Goal: Check status: Check status

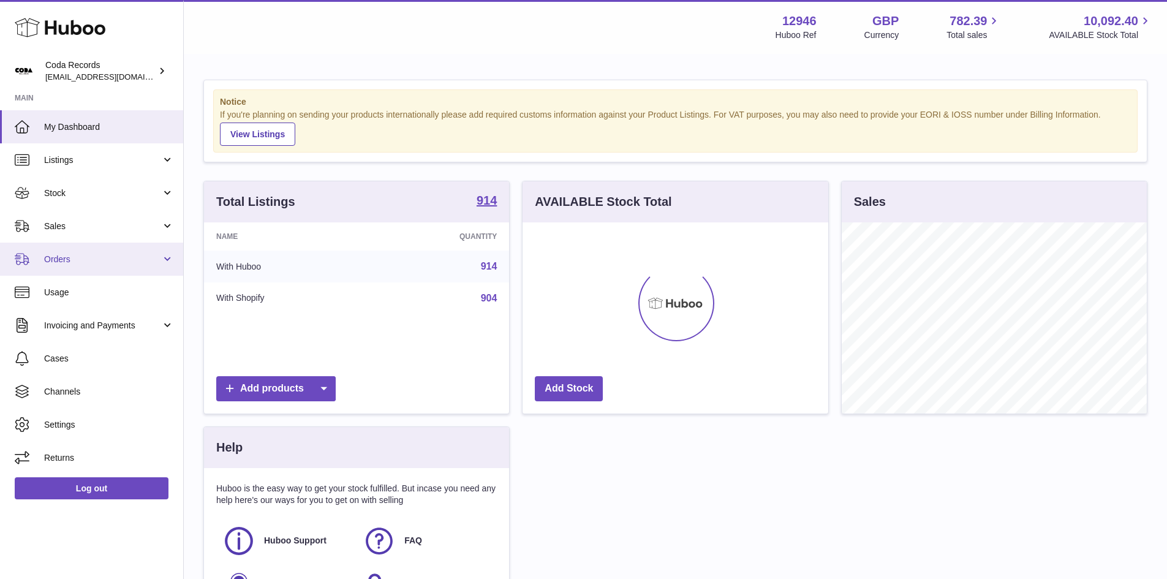
scroll to position [191, 306]
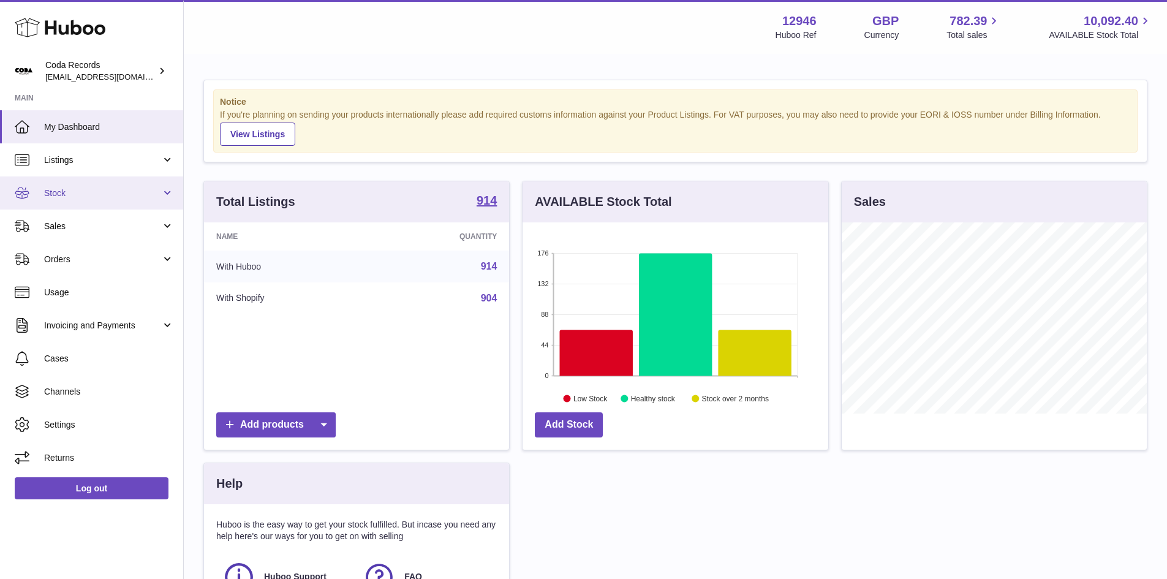
click at [74, 193] on span "Stock" at bounding box center [102, 193] width 117 height 12
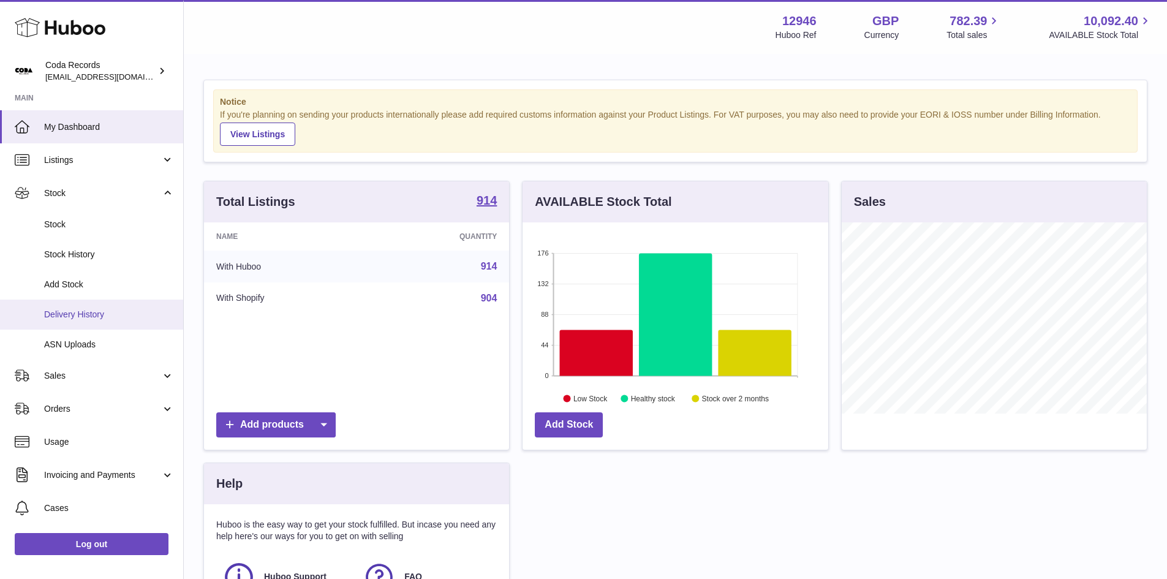
click at [99, 314] on span "Delivery History" at bounding box center [109, 315] width 130 height 12
click at [100, 314] on span "Delivery History" at bounding box center [109, 315] width 130 height 12
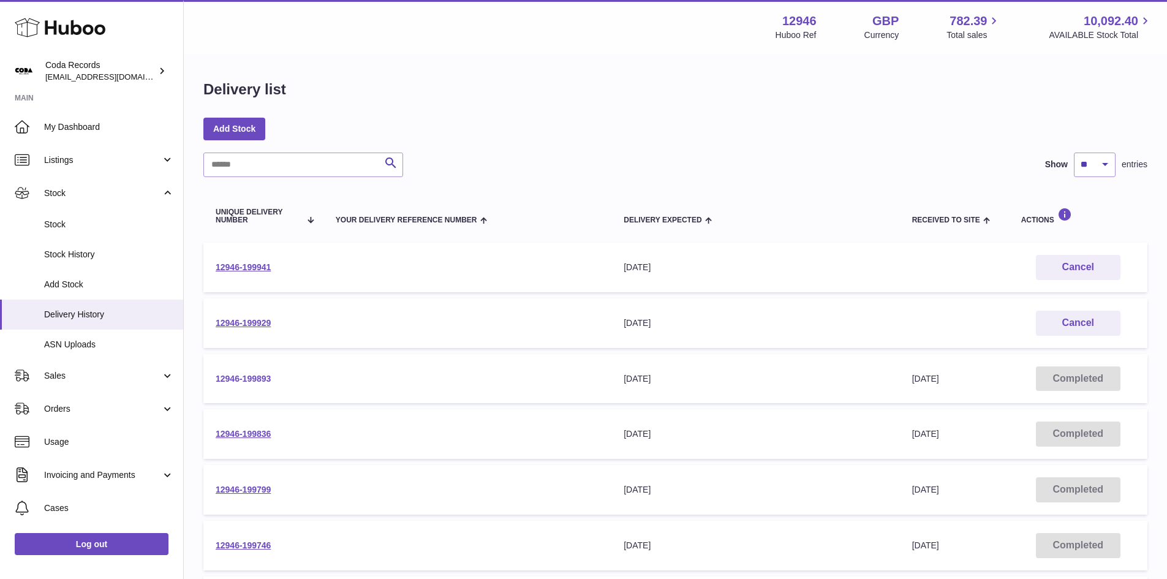
click at [257, 376] on link "12946-199893" at bounding box center [243, 379] width 55 height 10
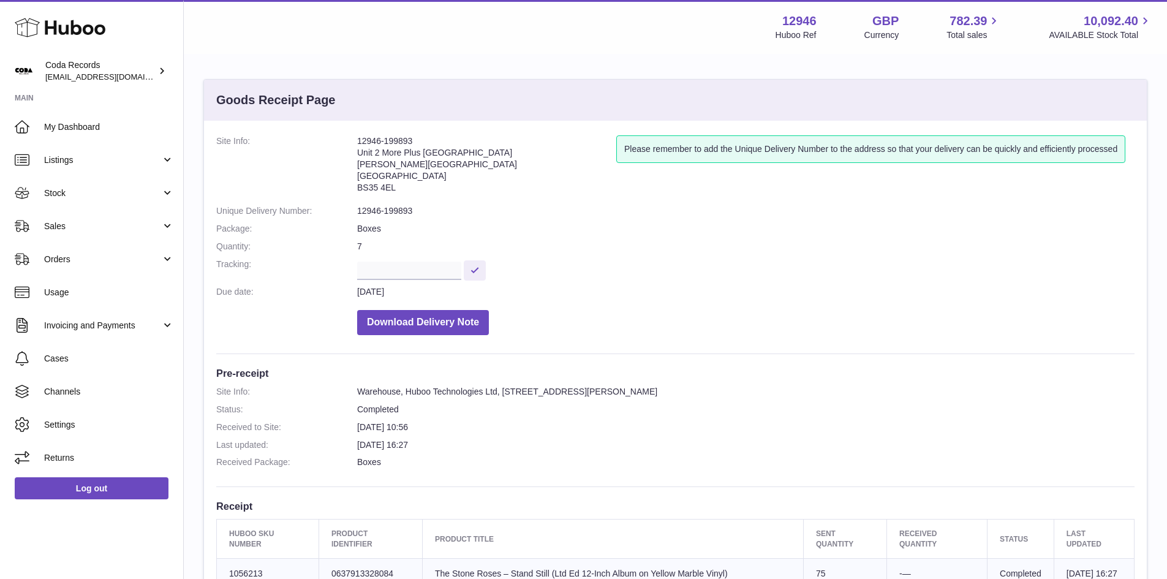
scroll to position [61, 0]
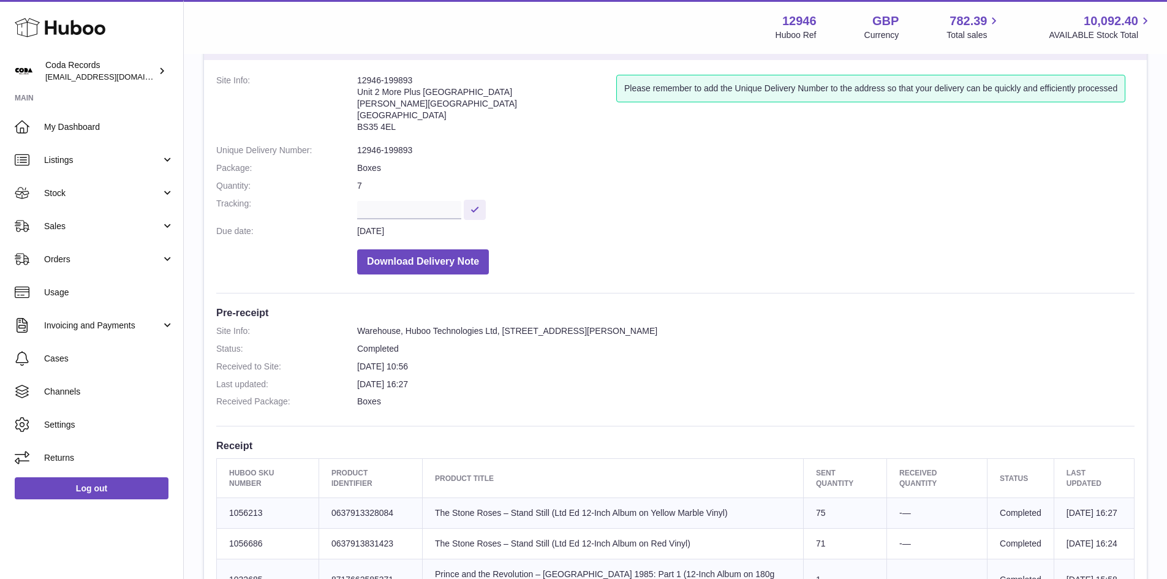
drag, startPoint x: 353, startPoint y: 75, endPoint x: 442, endPoint y: 62, distance: 89.8
copy dl "12946-199893"
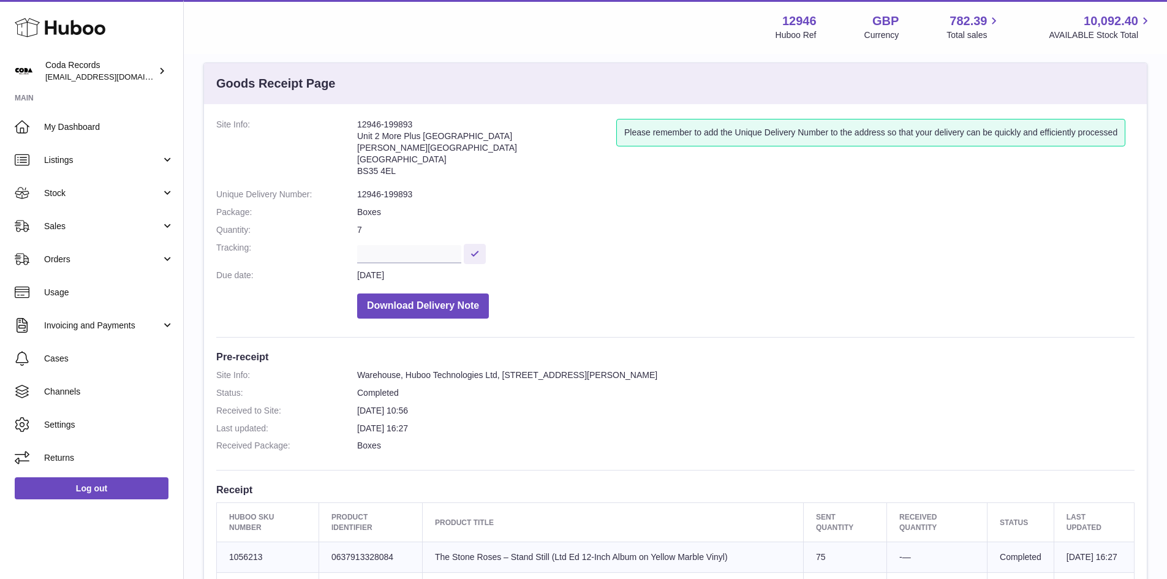
scroll to position [0, 0]
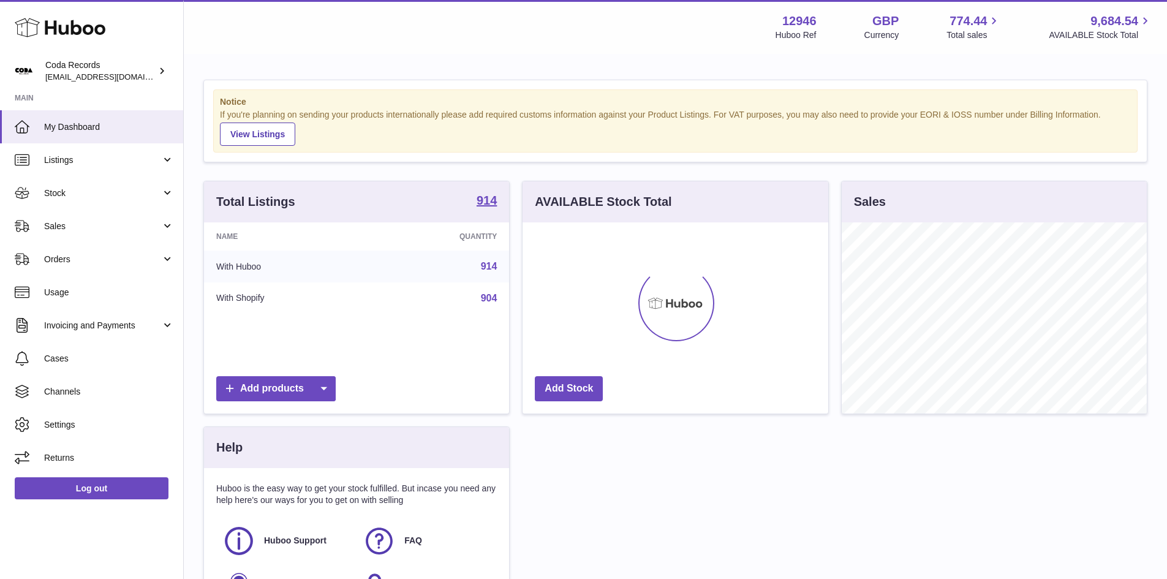
scroll to position [191, 306]
